Goal: Information Seeking & Learning: Find specific fact

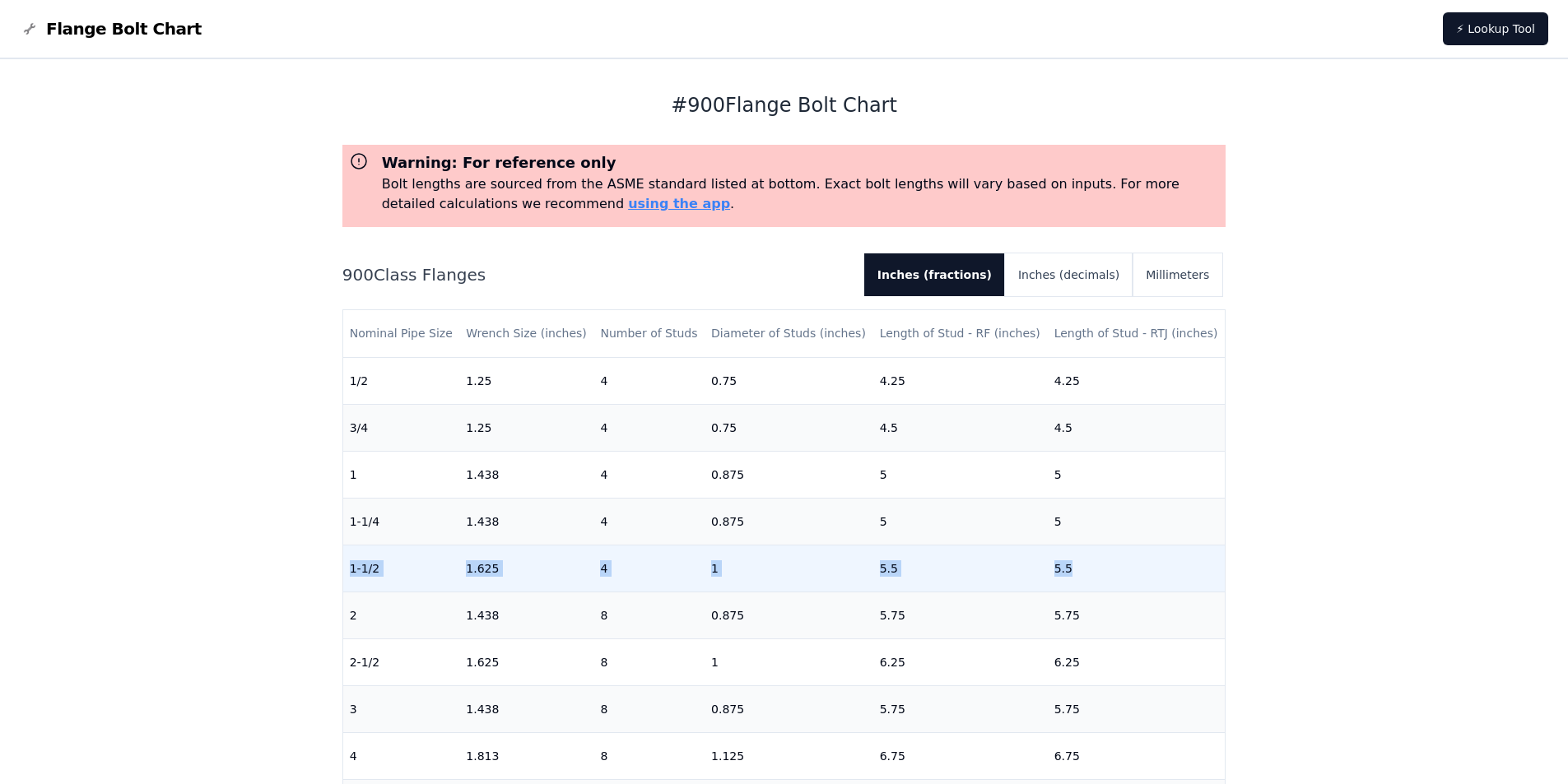
drag, startPoint x: 350, startPoint y: 565, endPoint x: 1089, endPoint y: 583, distance: 739.2
click at [1089, 583] on tr "1-1/2 1.625 4 1 5.5 5.5" at bounding box center [784, 567] width 882 height 47
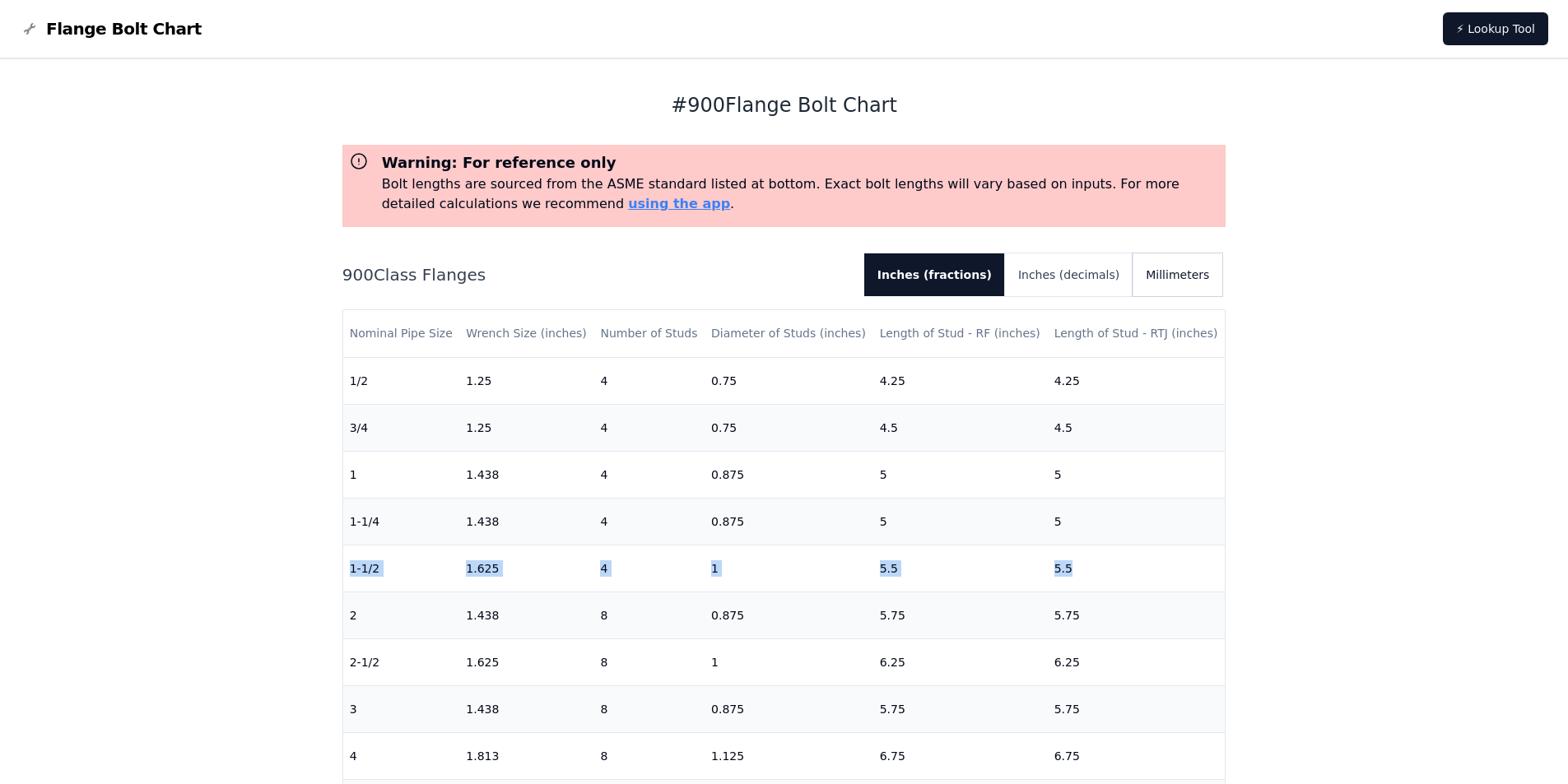
click at [1164, 273] on button "Millimeters" at bounding box center [1177, 275] width 89 height 43
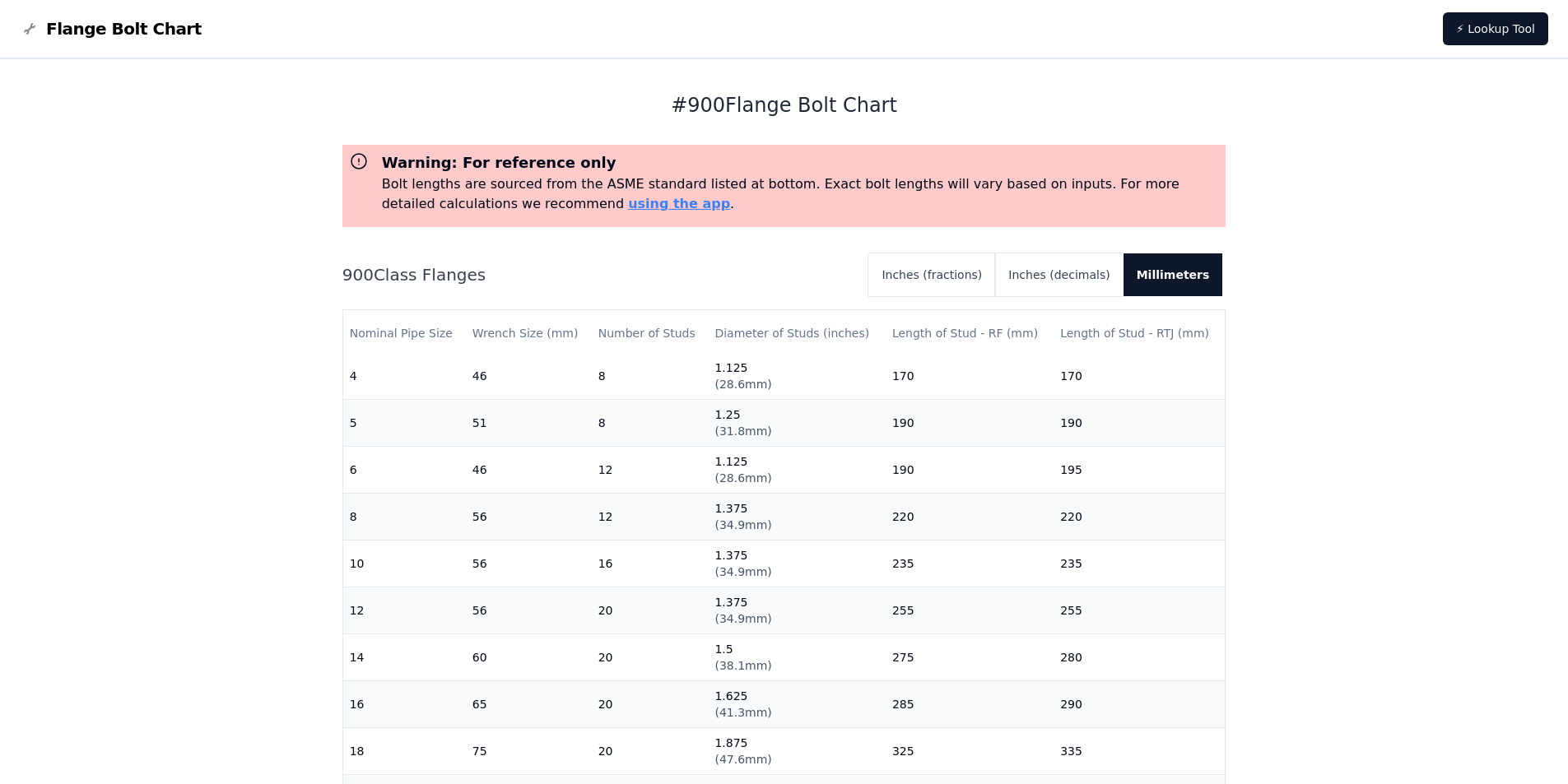
scroll to position [403, 0]
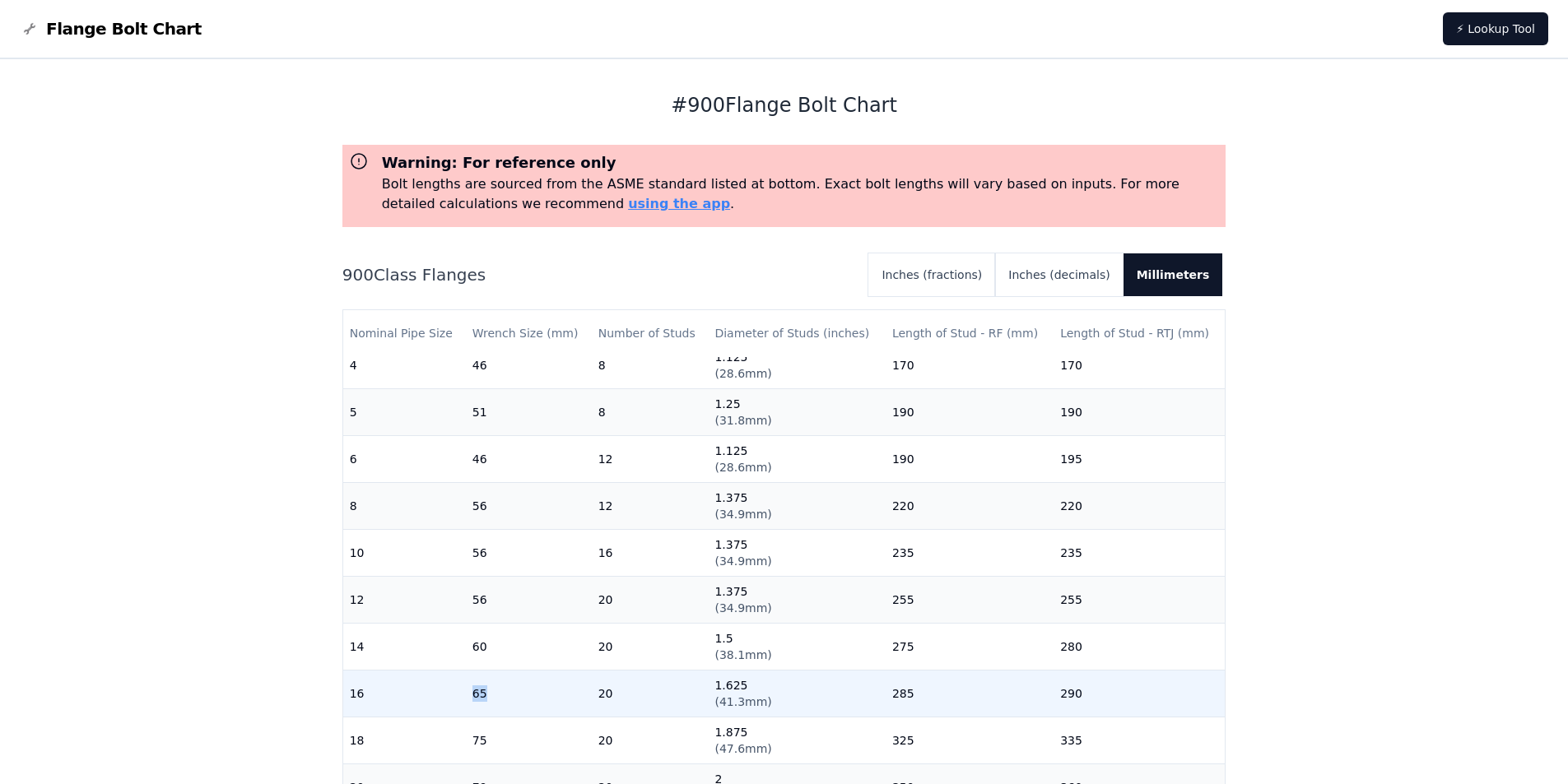
drag, startPoint x: 366, startPoint y: 680, endPoint x: 491, endPoint y: 679, distance: 125.0
click at [491, 679] on tr "16 65 20 1.625 ( 41.3mm ) 285 290" at bounding box center [784, 693] width 882 height 47
drag, startPoint x: 386, startPoint y: 681, endPoint x: 451, endPoint y: 684, distance: 65.1
click at [387, 681] on td "16" at bounding box center [404, 693] width 123 height 47
click at [492, 685] on td "65" at bounding box center [529, 693] width 126 height 47
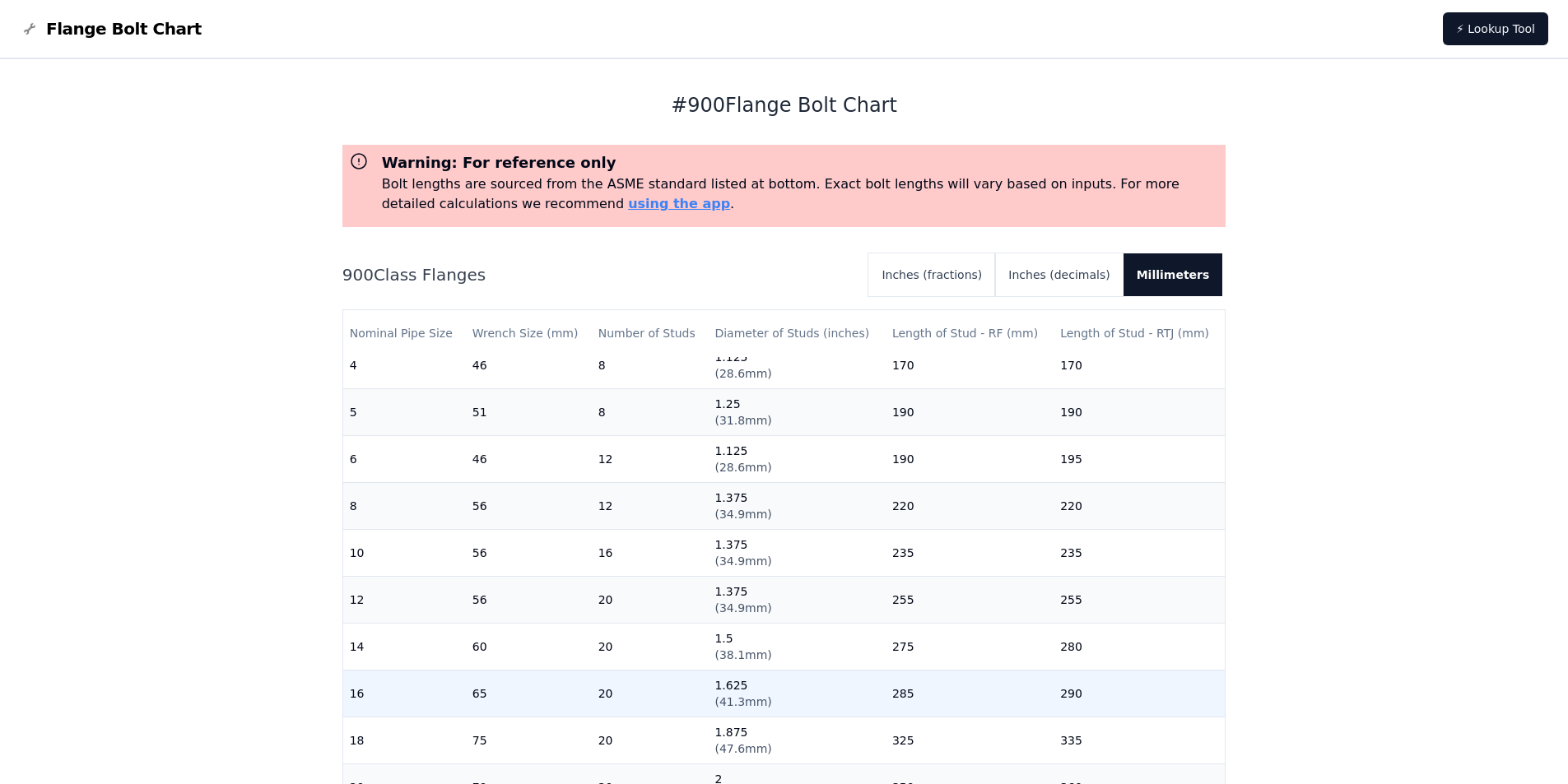
click at [612, 685] on td "20" at bounding box center [650, 693] width 117 height 47
click at [724, 696] on span "( 41.3mm )" at bounding box center [744, 702] width 57 height 13
click at [1096, 270] on button "Inches (decimals)" at bounding box center [1059, 275] width 127 height 43
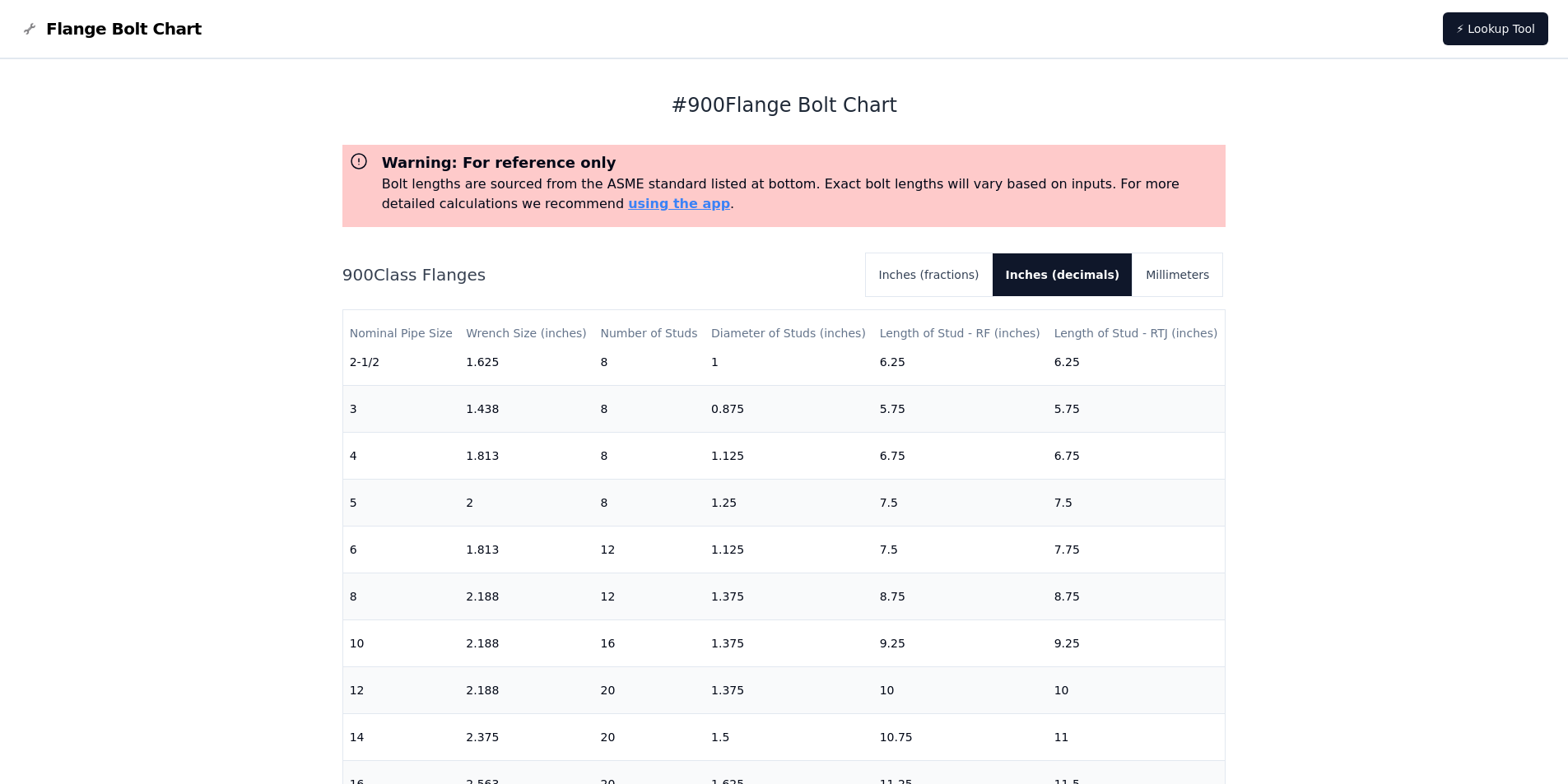
scroll to position [329, 0]
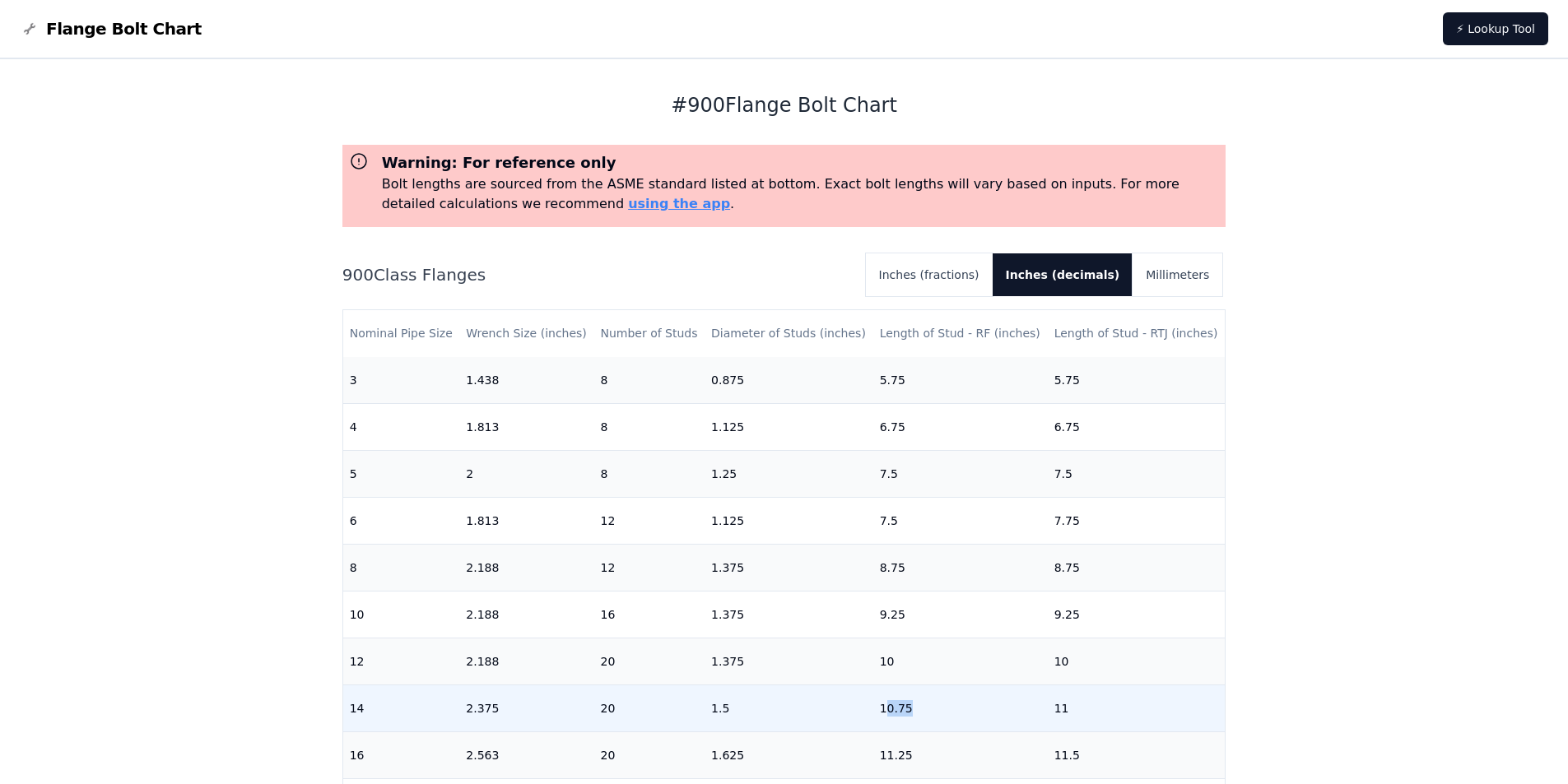
drag, startPoint x: 878, startPoint y: 706, endPoint x: 908, endPoint y: 699, distance: 30.8
click at [908, 699] on td "10.75" at bounding box center [961, 707] width 175 height 47
click at [881, 709] on td "10.75" at bounding box center [961, 707] width 175 height 47
drag, startPoint x: 847, startPoint y: 708, endPoint x: 888, endPoint y: 706, distance: 41.0
click at [888, 706] on tr "14 2.375 20 1.5 10.75 11" at bounding box center [784, 707] width 882 height 47
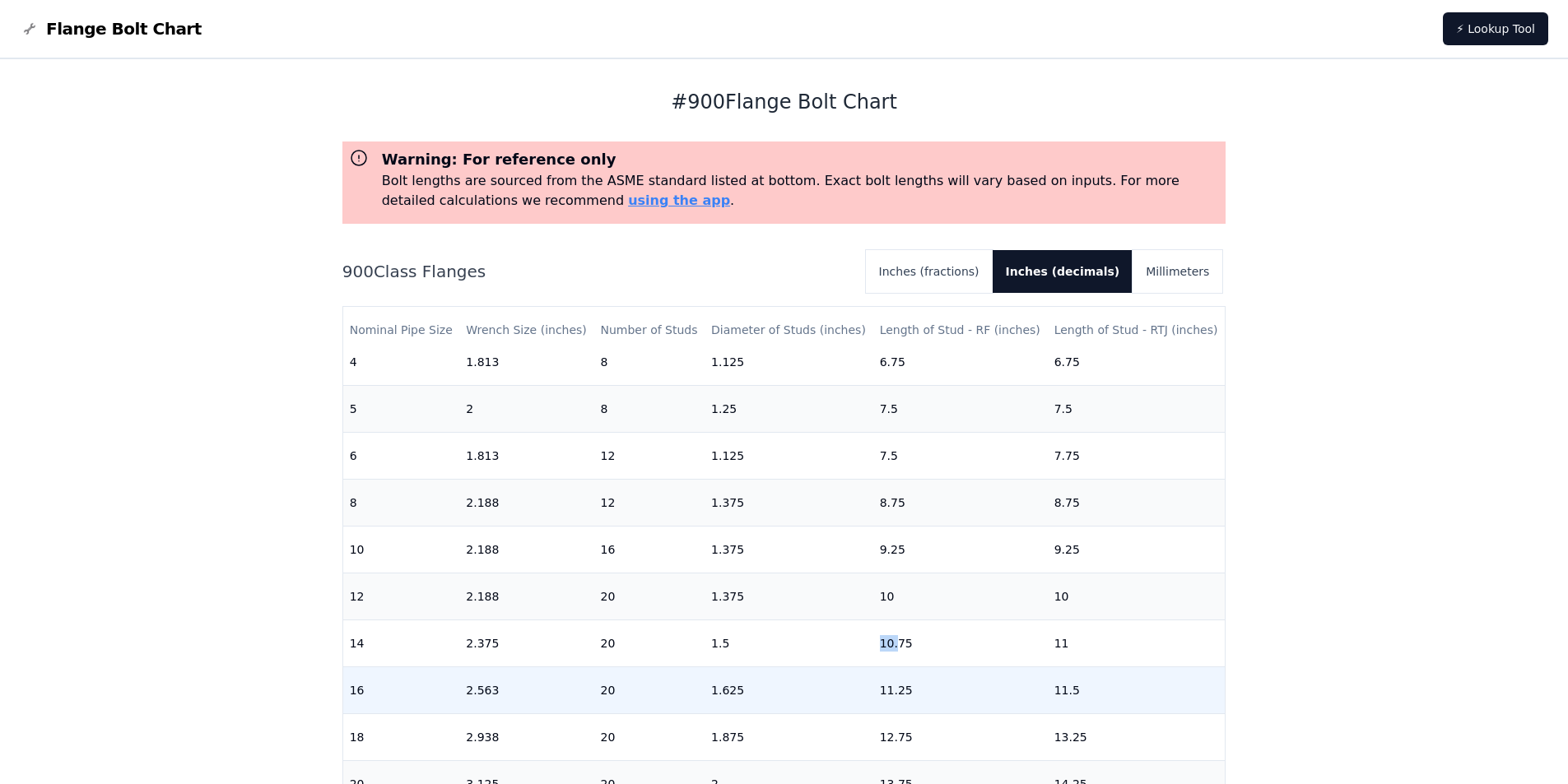
scroll to position [0, 0]
